Goal: Task Accomplishment & Management: Complete application form

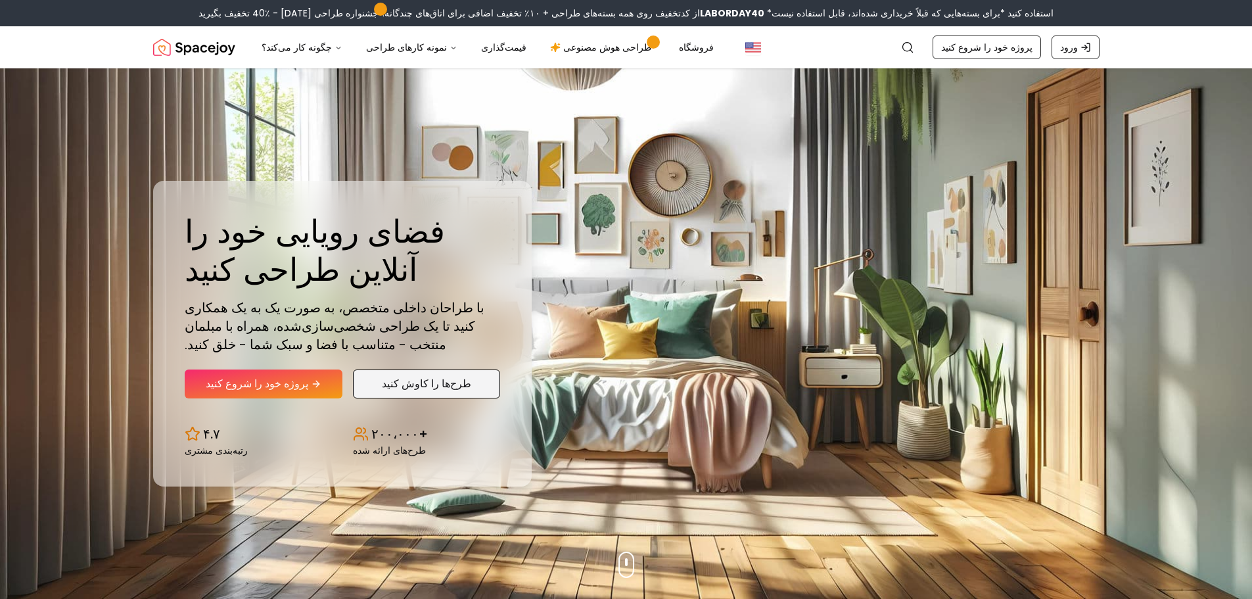
click at [470, 393] on link "طرح‌ها را کاوش کنید" at bounding box center [426, 383] width 147 height 29
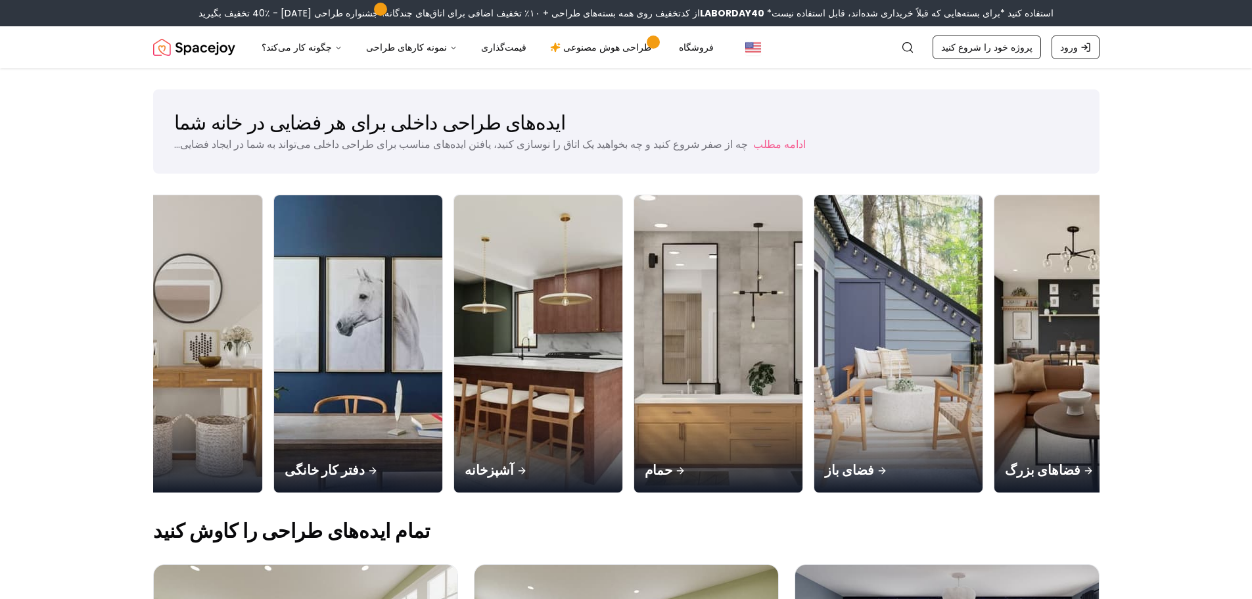
scroll to position [0, 844]
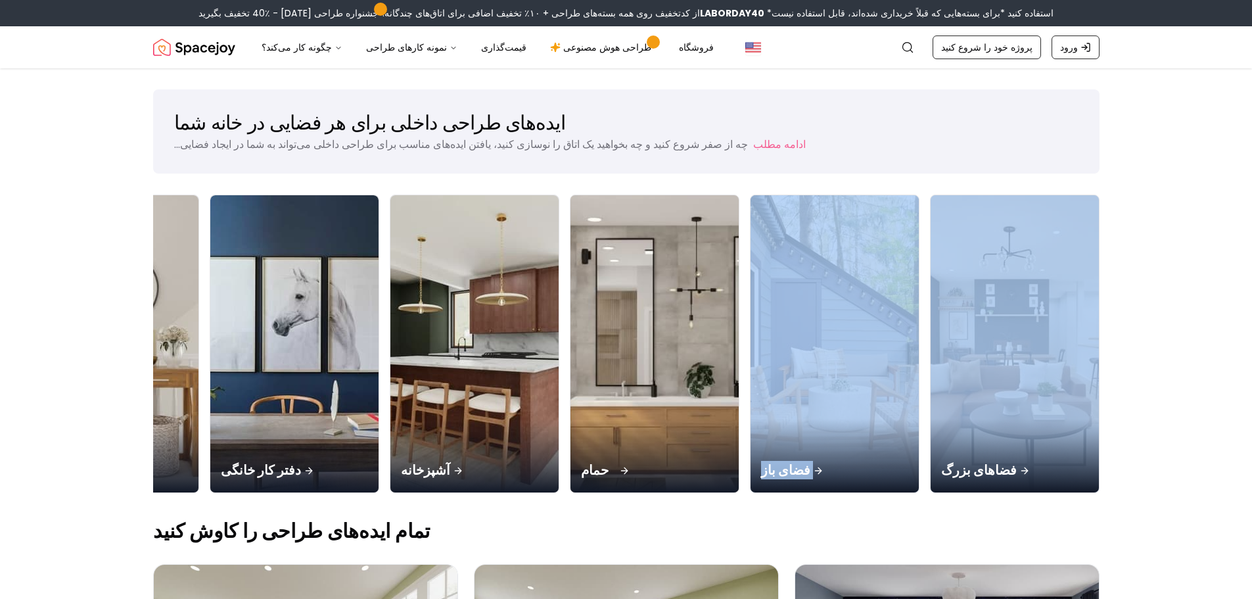
drag, startPoint x: 963, startPoint y: 497, endPoint x: 730, endPoint y: 490, distance: 232.7
click at [735, 492] on div "اتاق نشیمن اتاق خواب اتاق غذاخوری مهد کودک ورودی دفتر کار خانگی آشپزخانه حمام ف…" at bounding box center [204, 346] width 1790 height 304
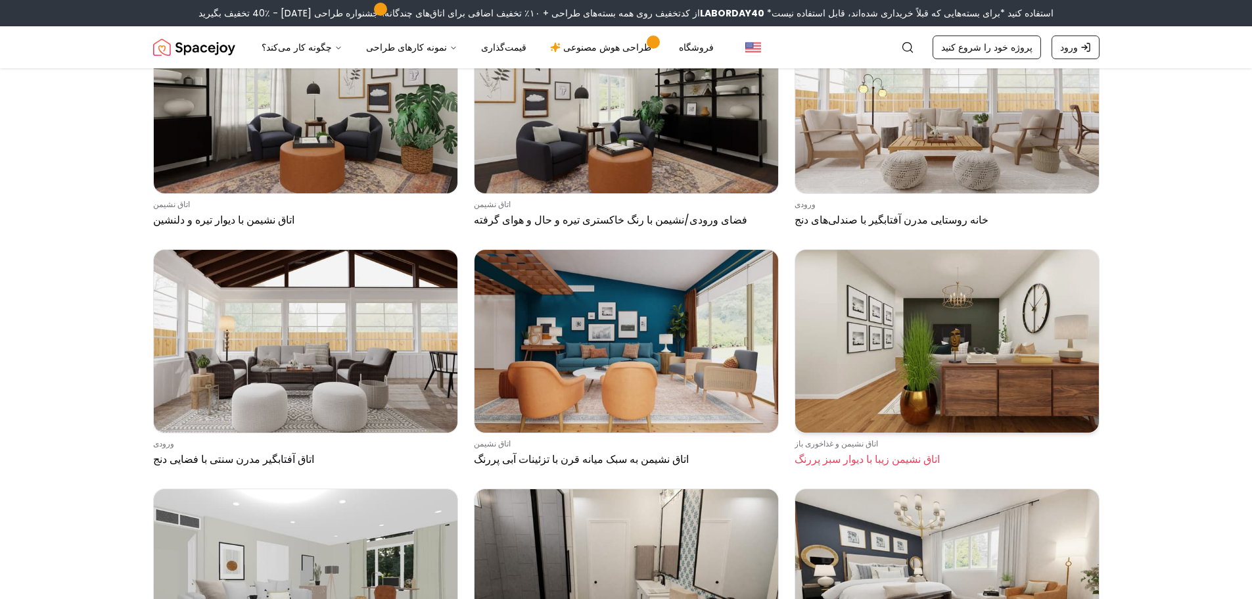
scroll to position [8126, 0]
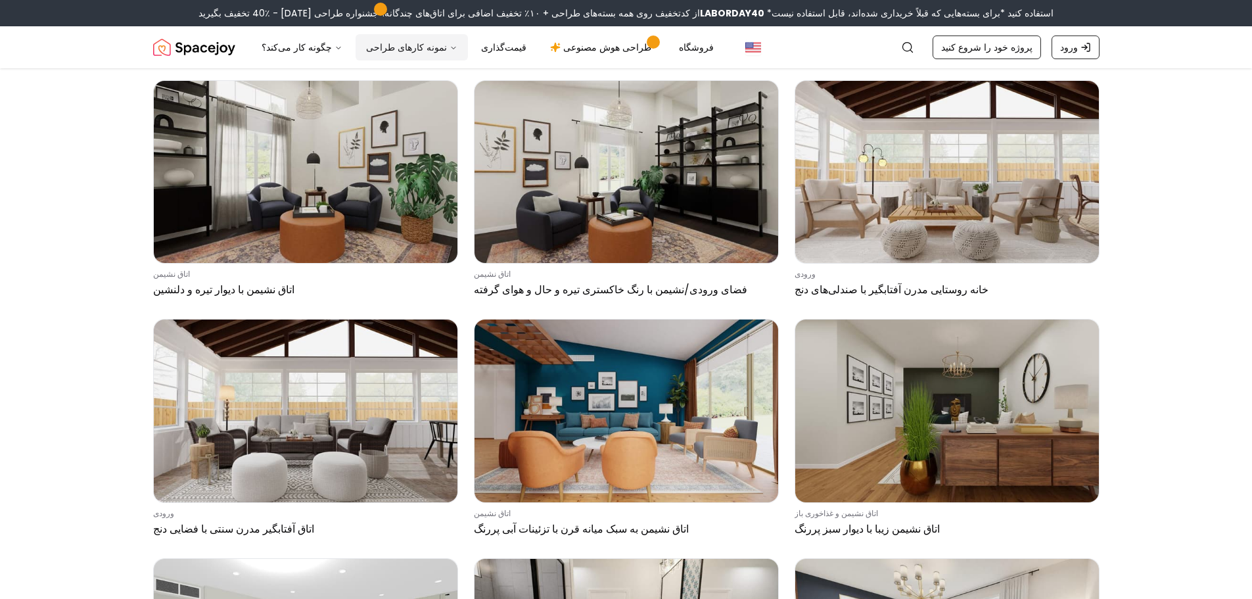
click at [381, 53] on font "نمونه کارهای طراحی" at bounding box center [406, 47] width 81 height 13
click at [580, 47] on font "طراحی هوش مصنوعی" at bounding box center [607, 47] width 88 height 13
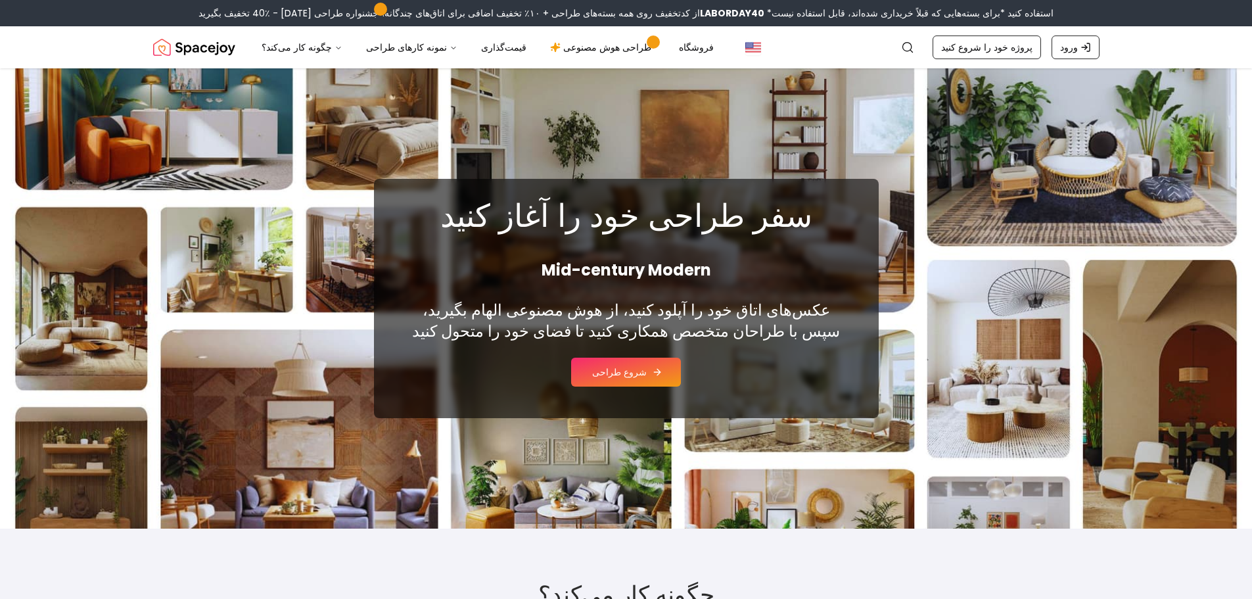
click at [622, 370] on font "شروع طراحی" at bounding box center [619, 371] width 55 height 13
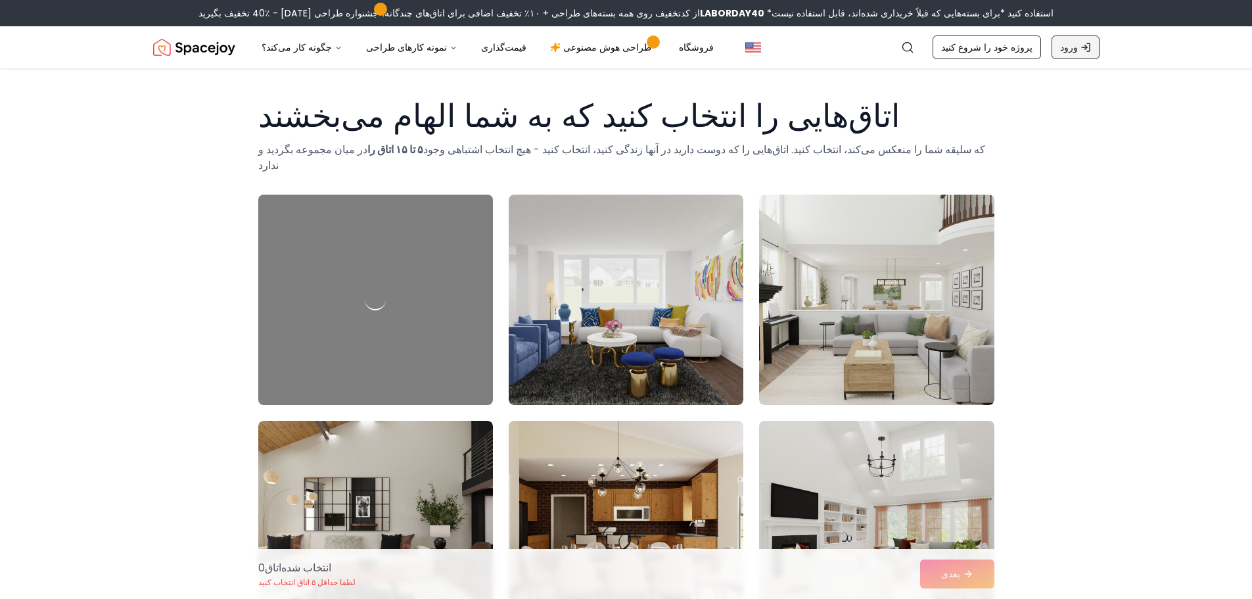
click at [1070, 48] on font "ورود" at bounding box center [1069, 47] width 18 height 13
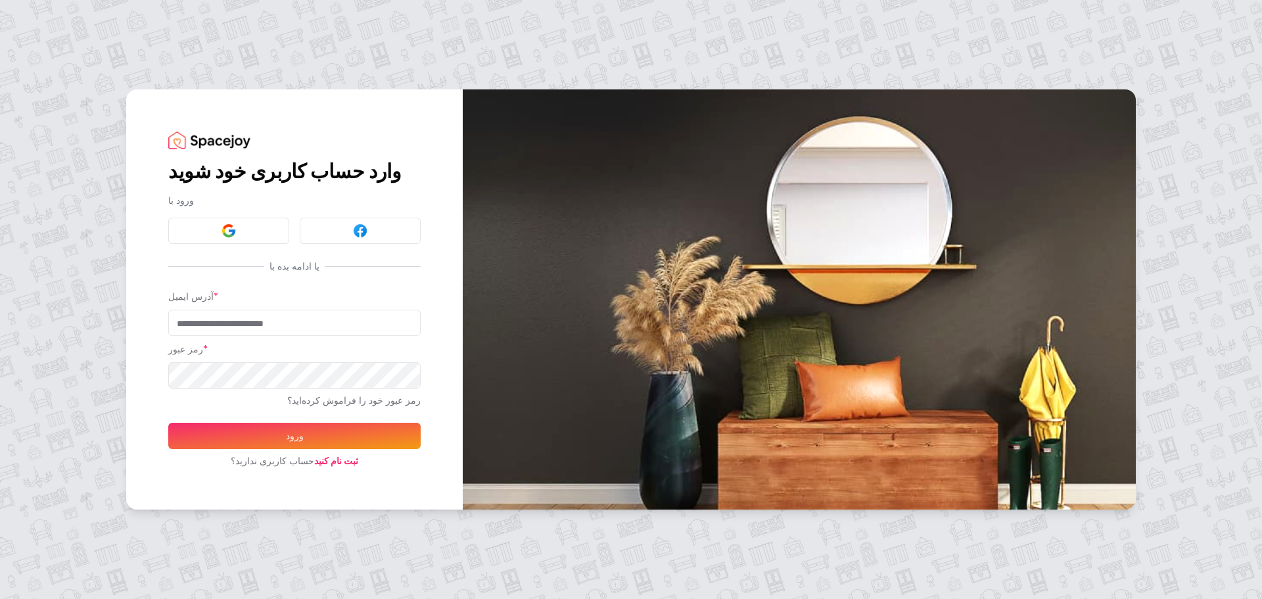
click at [328, 459] on font "ثبت نام کنید" at bounding box center [336, 460] width 44 height 13
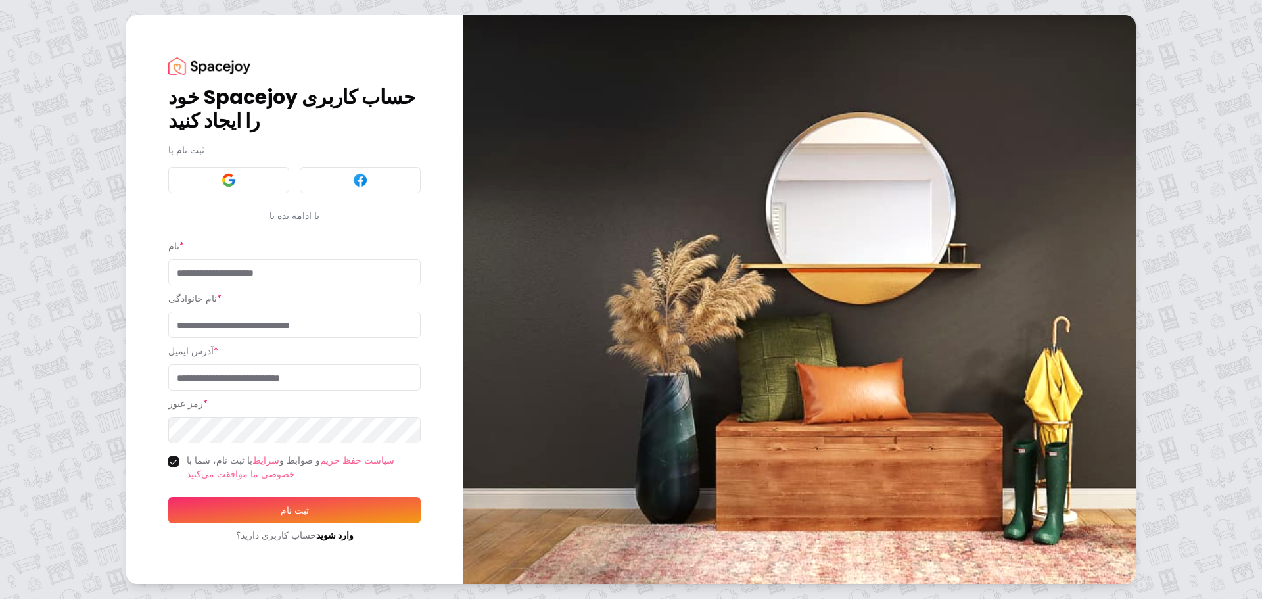
click at [262, 272] on input "نام *" at bounding box center [294, 272] width 252 height 26
click at [262, 290] on div "نام * نام خانوادگی *" at bounding box center [294, 288] width 252 height 100
click at [256, 302] on div "نام خانوادگی *" at bounding box center [294, 313] width 252 height 47
click at [252, 323] on input "نام خانوادگی *" at bounding box center [294, 324] width 252 height 26
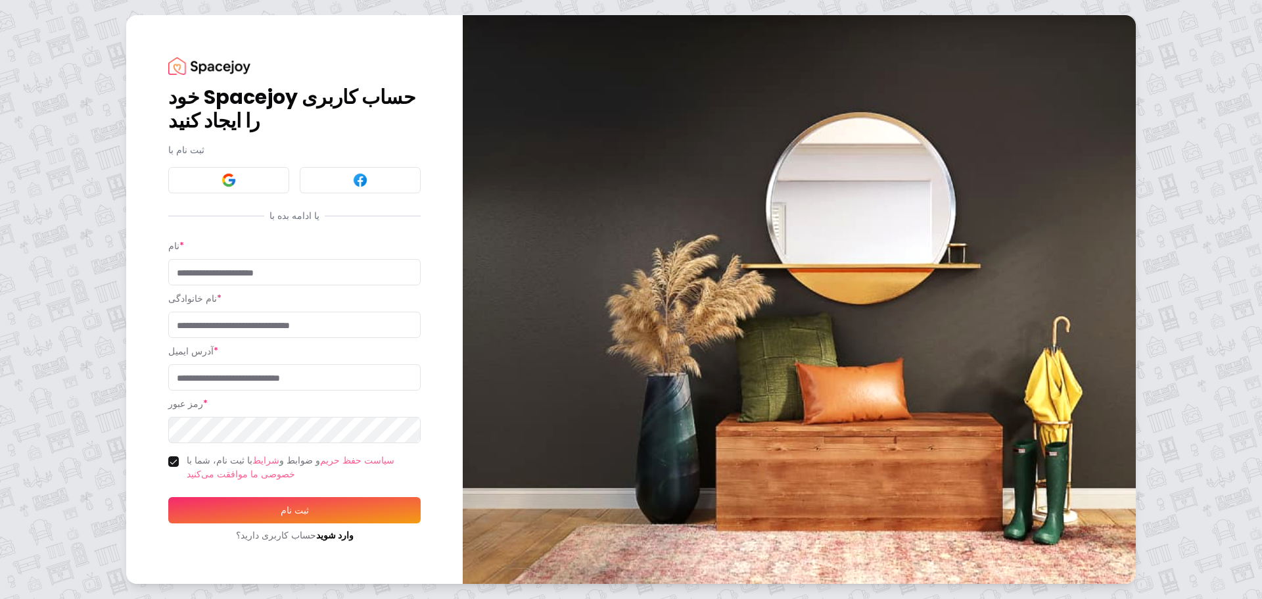
click at [254, 327] on input "نام خانوادگی *" at bounding box center [294, 324] width 252 height 26
drag, startPoint x: 260, startPoint y: 365, endPoint x: 262, endPoint y: 373, distance: 7.5
click at [260, 366] on div "آدرس ایمیل *" at bounding box center [294, 366] width 252 height 47
click at [265, 380] on input "آدرس ایمیل *" at bounding box center [294, 377] width 252 height 26
click at [280, 382] on input "آدرس ایمیل *" at bounding box center [294, 377] width 252 height 26
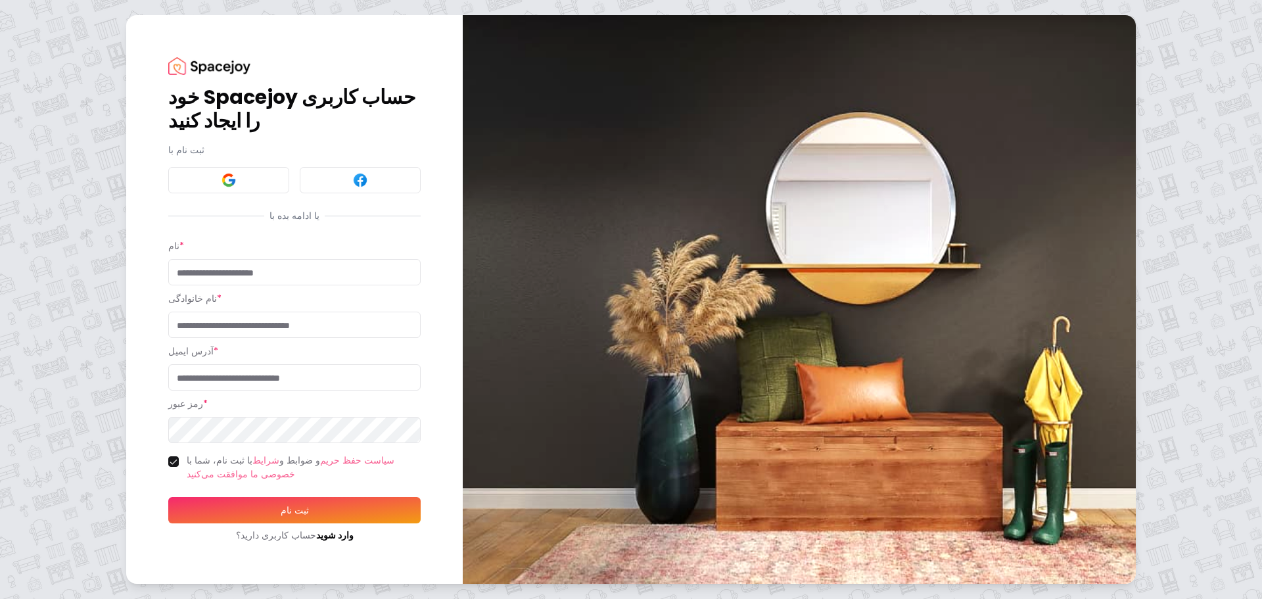
click at [260, 357] on div "آدرس ایمیل *" at bounding box center [294, 366] width 252 height 47
click at [254, 319] on input "نام خانوادگی *" at bounding box center [294, 324] width 252 height 26
click at [279, 277] on input "نام *" at bounding box center [294, 272] width 252 height 26
click at [263, 181] on button at bounding box center [228, 180] width 121 height 26
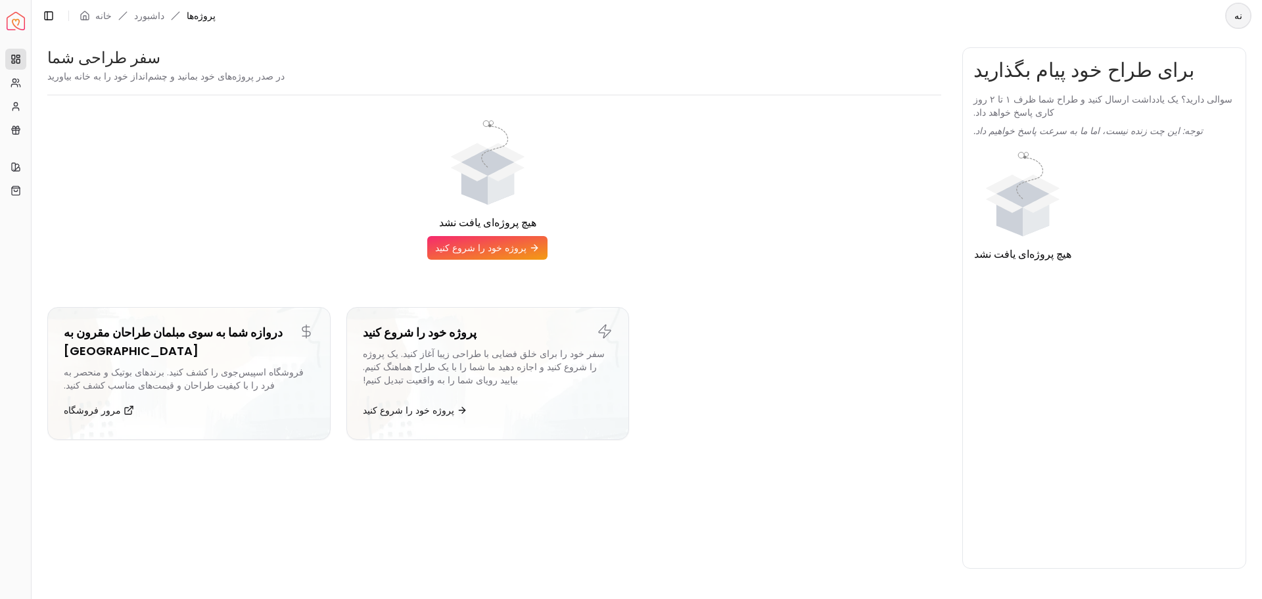
click at [780, 191] on div "هیچ پروژه‌ای یافت نشد" at bounding box center [487, 173] width 880 height 114
